Goal: Task Accomplishment & Management: Use online tool/utility

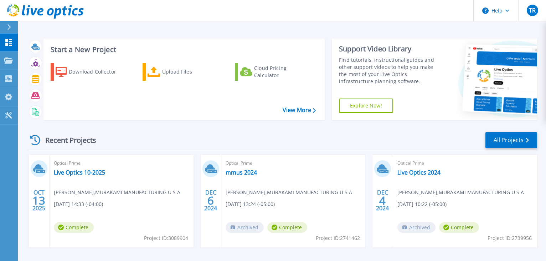
click at [79, 204] on span "[DATE] 14:33 (-04:00)" at bounding box center [78, 204] width 49 height 8
click at [171, 70] on div "Upload Files" at bounding box center [190, 72] width 57 height 14
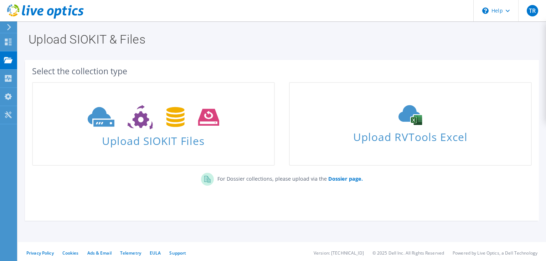
click at [142, 181] on div "For Dossier collections, please upload via the Dossier page." at bounding box center [282, 181] width 514 height 24
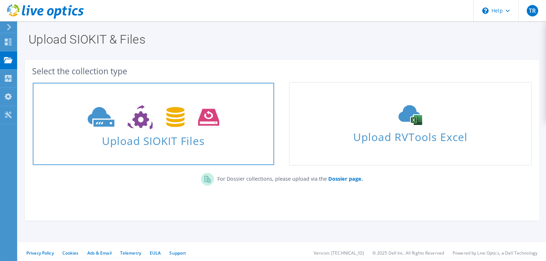
click at [142, 139] on span "Upload SIOKIT Files" at bounding box center [153, 138] width 241 height 15
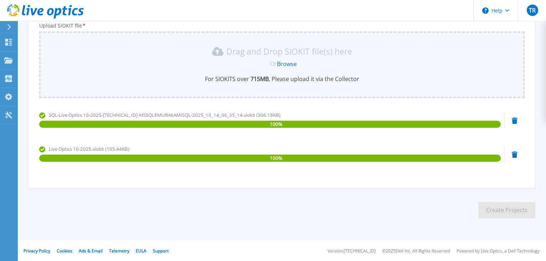
scroll to position [91, 0]
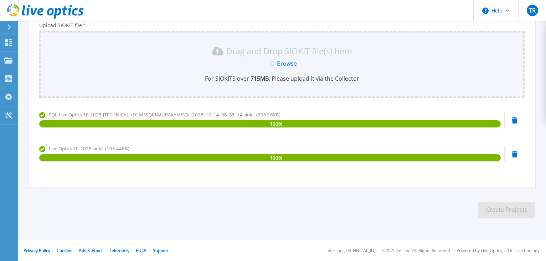
click at [352, 201] on section "Upload SIOKIT You may upload multiple SIOKIT files at the same time. All the Op…" at bounding box center [282, 81] width 528 height 303
click at [317, 165] on div "Live Optics 10-2025.siokit (105.44KB) 100 %" at bounding box center [270, 160] width 462 height 30
click at [234, 134] on div "SQL-Live Optics 10-2025-192.168.0.123-MSSQL$MURAKAMISQL-2025_10_14_06_35_14.sio…" at bounding box center [270, 126] width 462 height 30
click at [130, 141] on div "SQL-Live Optics 10-2025-192.168.0.123-MSSQL$MURAKAMISQL-2025_10_14_06_35_14.sio…" at bounding box center [282, 143] width 486 height 64
click at [372, 164] on div "Live Optics 10-2025.siokit (105.44KB) 100 %" at bounding box center [270, 160] width 462 height 30
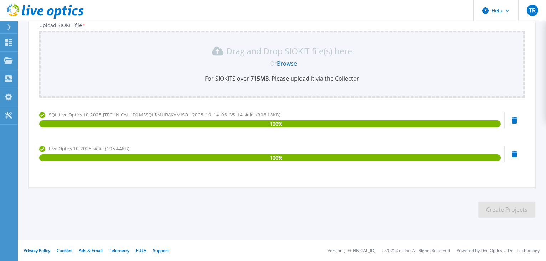
click at [463, 163] on div "Live Optics 10-2025.siokit (105.44KB) 100 %" at bounding box center [270, 160] width 462 height 30
click at [9, 60] on icon at bounding box center [8, 60] width 9 height 6
